Goal: Check status: Check status

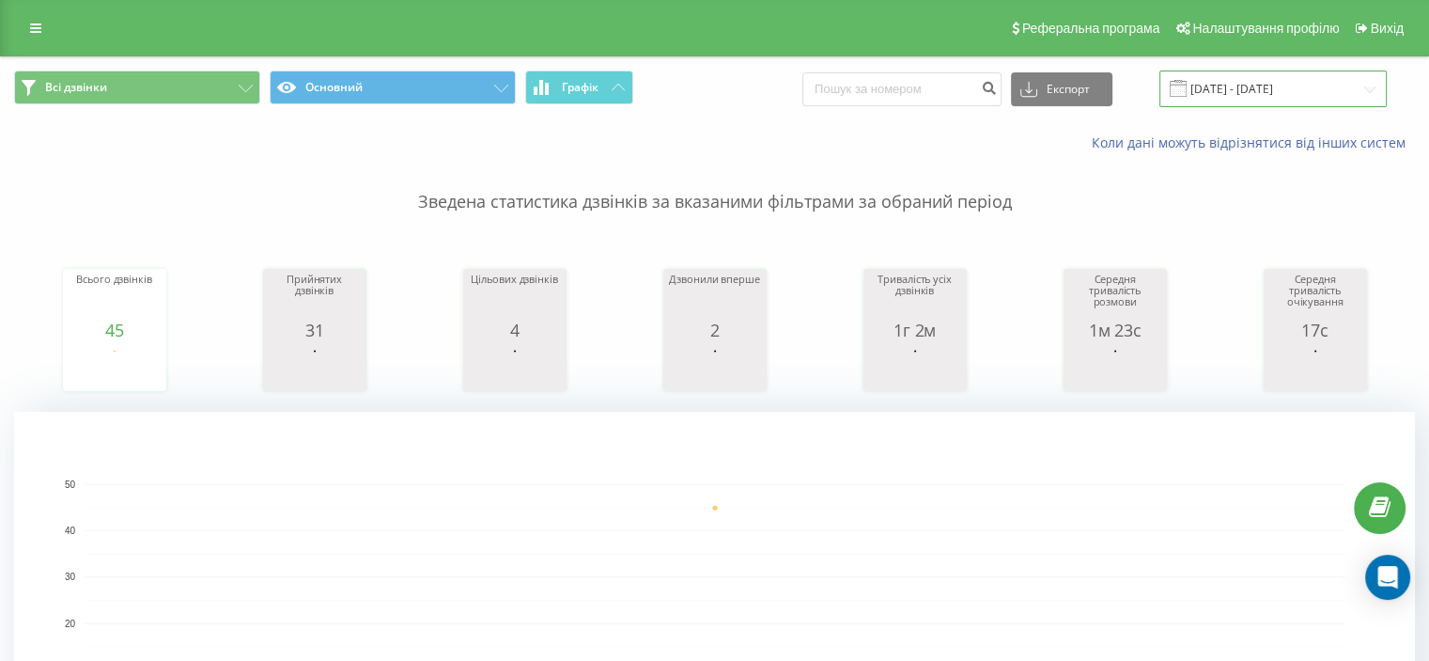
click at [1240, 77] on input "[DATE] - [DATE]" at bounding box center [1273, 88] width 227 height 37
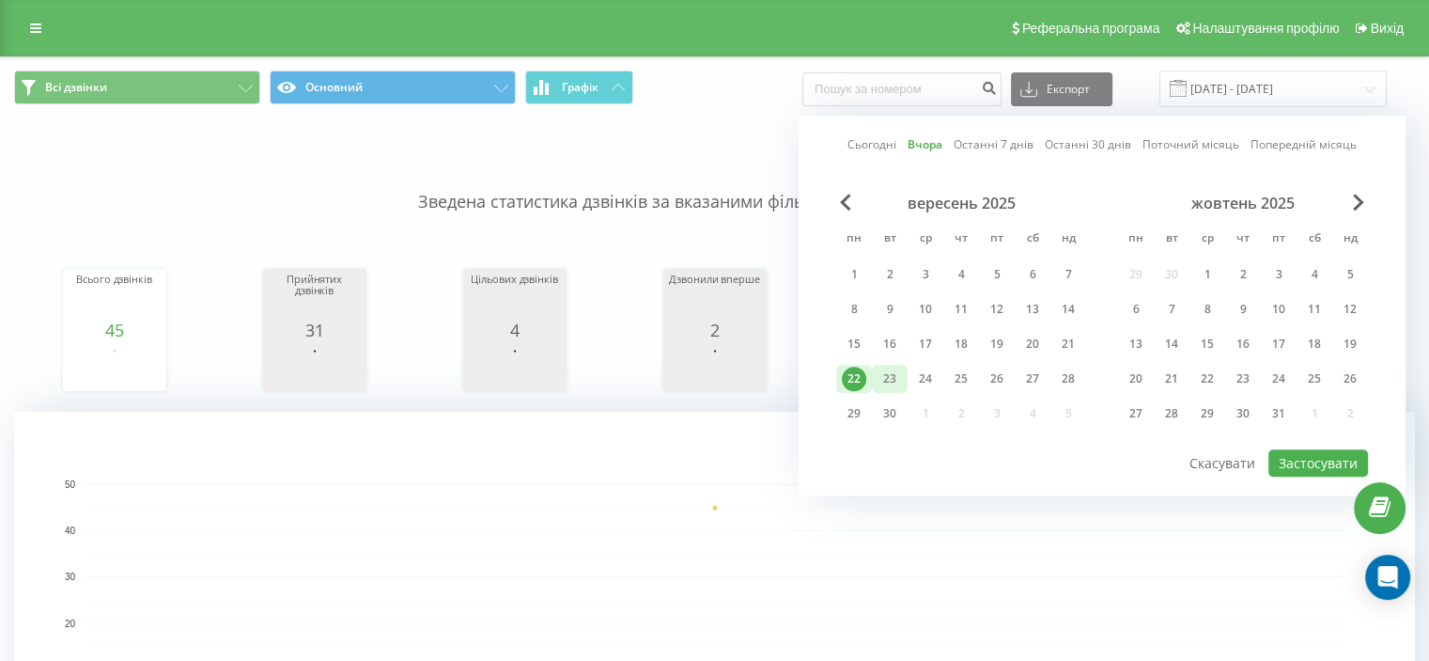
click at [895, 378] on div "23" at bounding box center [890, 379] width 24 height 24
click at [1309, 459] on button "Застосувати" at bounding box center [1319, 462] width 100 height 27
type input "23.09.2025 - 23.09.2025"
